Goal: Complete application form

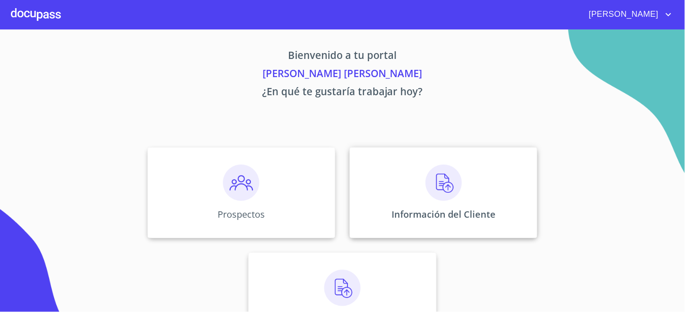
click at [368, 196] on div "Información del Cliente" at bounding box center [443, 193] width 187 height 91
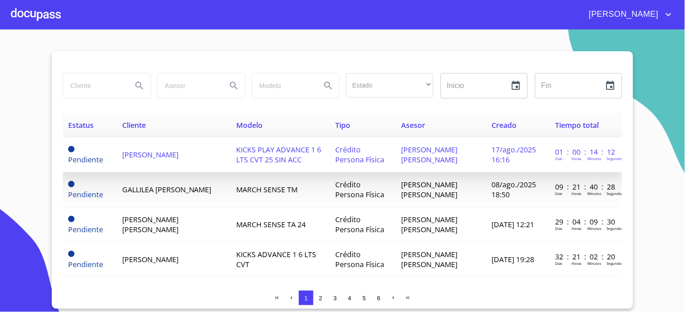
click at [178, 156] on span "[PERSON_NAME]" at bounding box center [150, 155] width 56 height 10
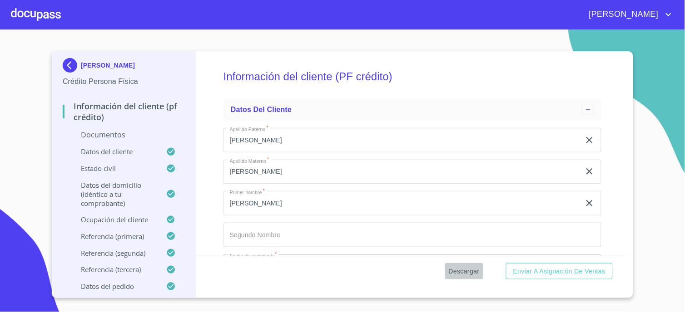
click at [468, 276] on span "Descargar" at bounding box center [464, 271] width 31 height 11
